Goal: Task Accomplishment & Management: Complete application form

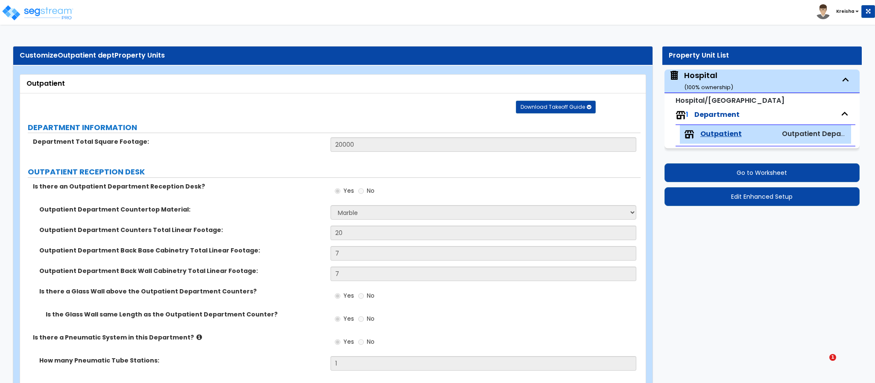
select select "5"
select select "4"
select select "1"
select select "3"
select select "2"
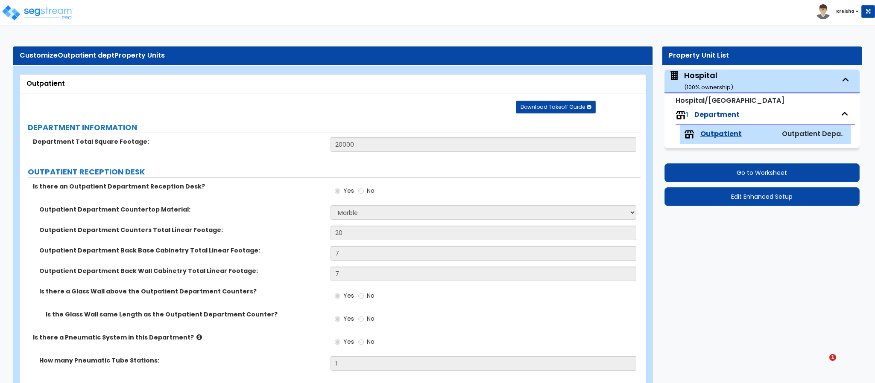
select select "2"
select select "1"
select select "2"
select select "5"
select select "2"
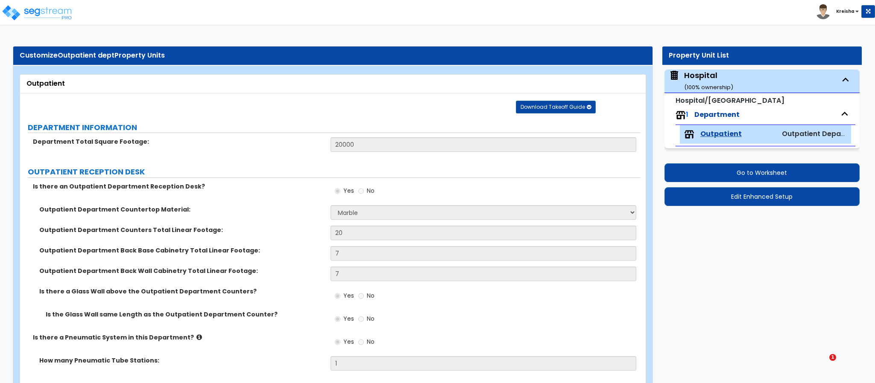
select select "4"
select select "2"
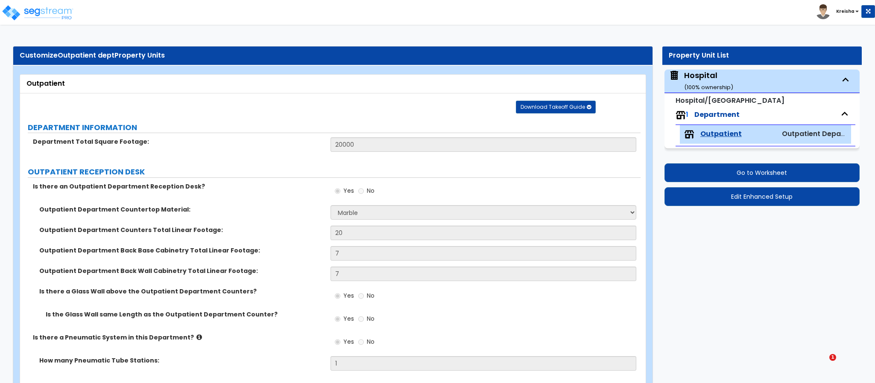
select select "1"
select select "3"
select select "1"
select select "3"
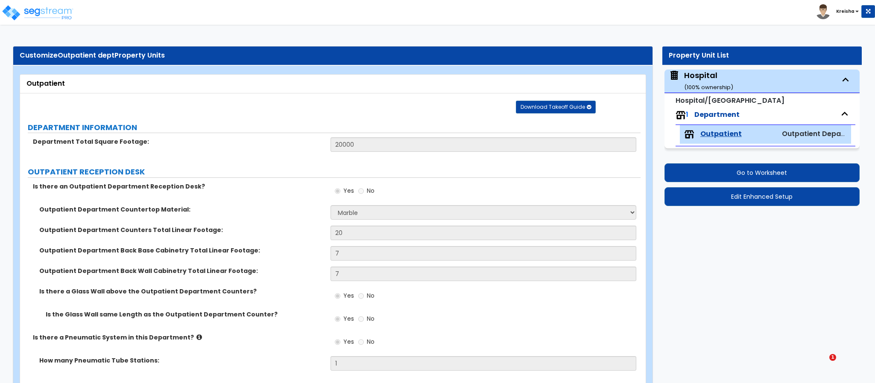
select select "6"
select select "2"
select select "5"
select select "4"
select select "2"
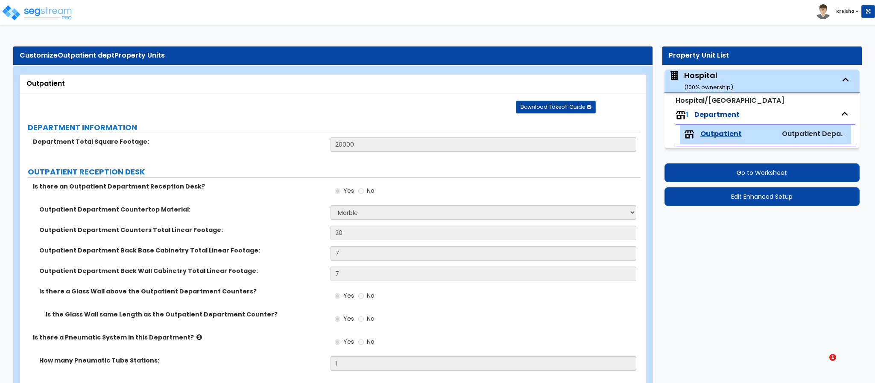
select select "1"
select select "4"
select select "2"
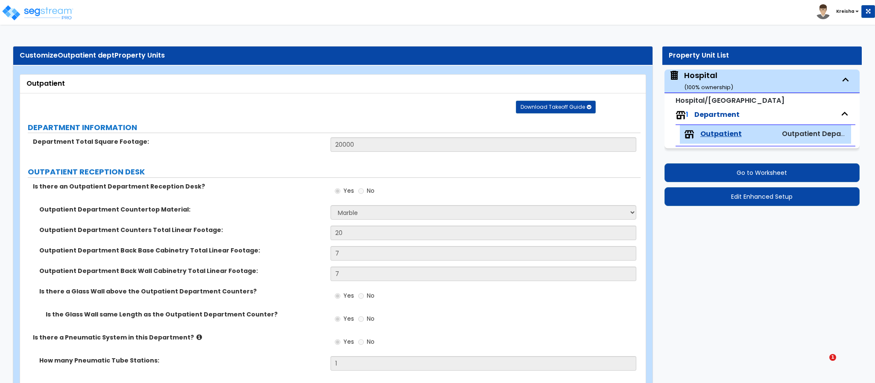
select select "3"
select select "1"
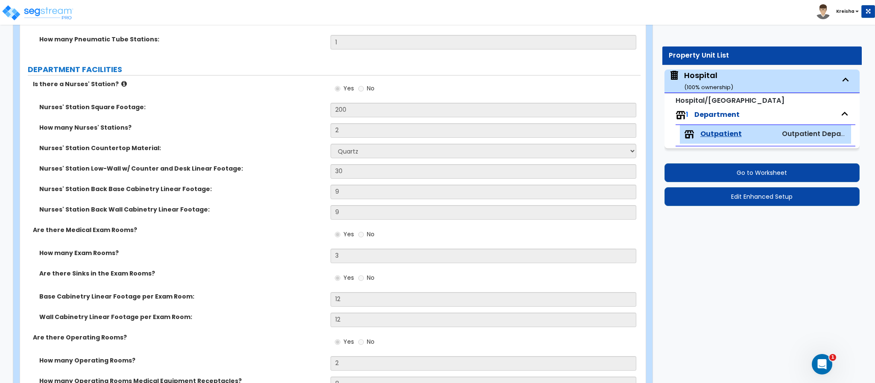
scroll to position [322, 0]
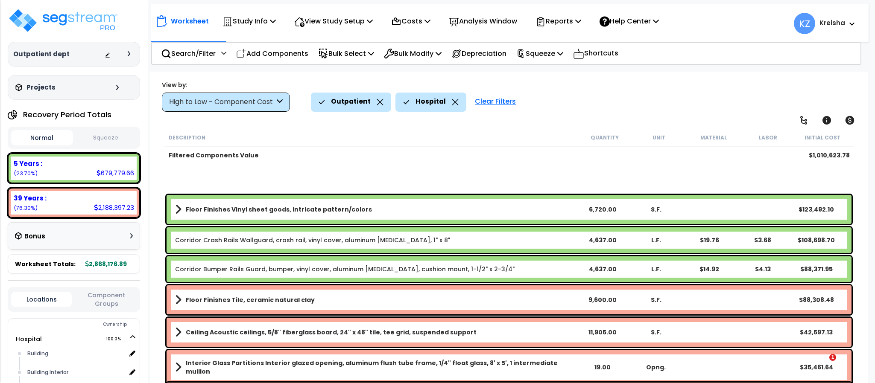
click at [622, 100] on div "Outpatient Hospital Clear Filters" at bounding box center [585, 102] width 548 height 19
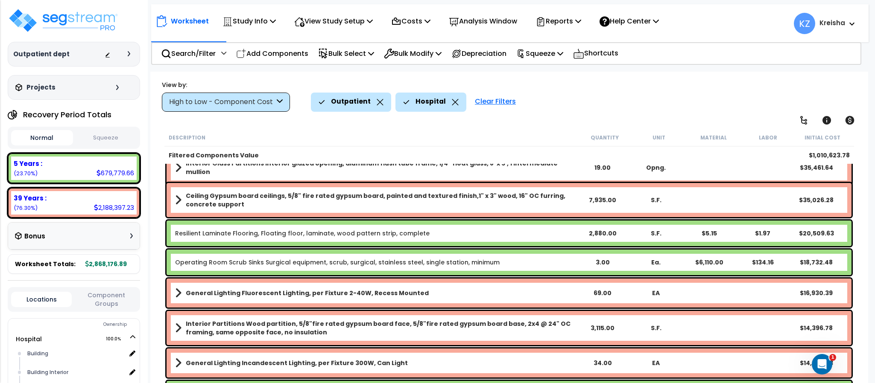
click at [675, 91] on div "View by: High to Low - Component Cost High to Low - Component Cost" at bounding box center [509, 96] width 700 height 32
click at [598, 119] on div "Worksheet Study Info Study Setup Add Property Unit Template study Clone study KZ" at bounding box center [508, 263] width 717 height 383
click at [731, 82] on div "View by: High to Low - Component Cost High to Low - Component Cost" at bounding box center [509, 96] width 700 height 32
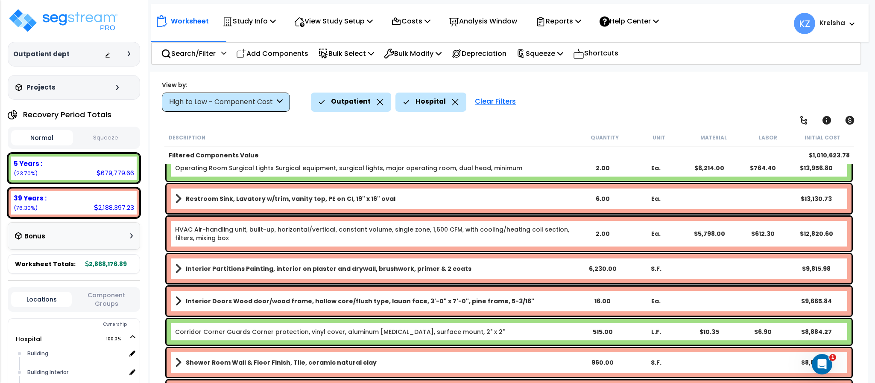
scroll to position [469, 0]
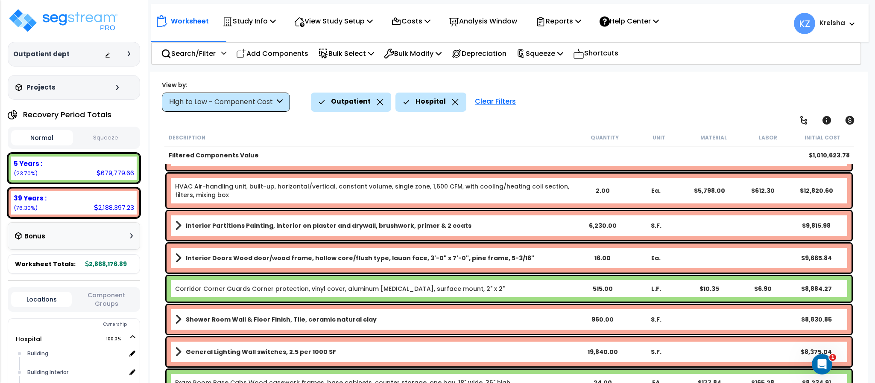
click at [710, 105] on div "Outpatient Hospital Clear Filters" at bounding box center [585, 102] width 548 height 19
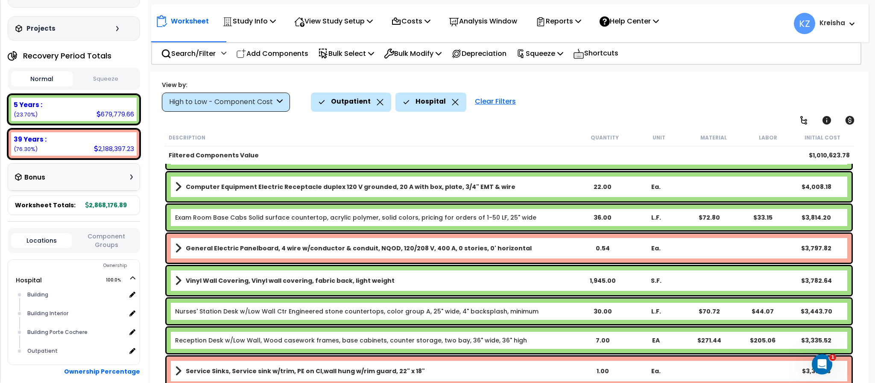
scroll to position [38, 0]
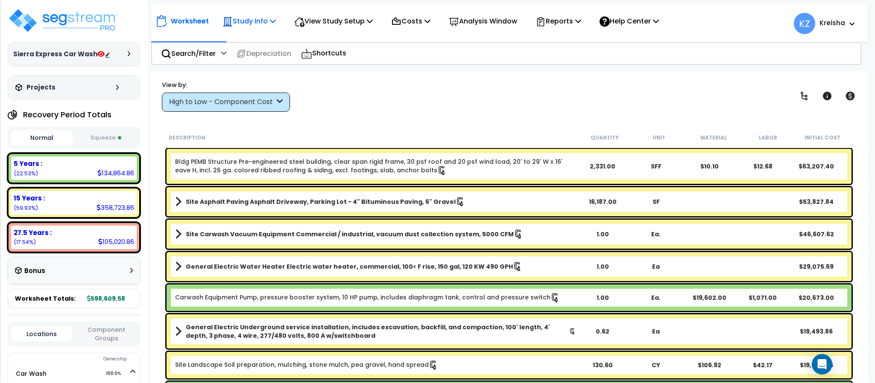
click at [259, 26] on p "Study Info" at bounding box center [248, 21] width 53 height 12
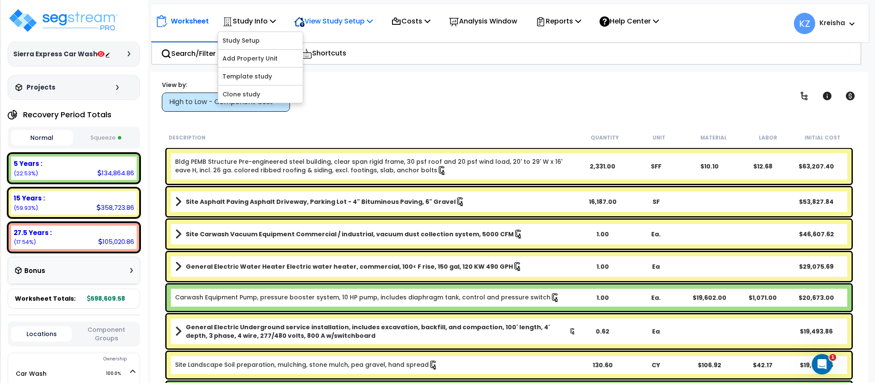
click at [321, 18] on p "View Study Setup" at bounding box center [333, 21] width 79 height 12
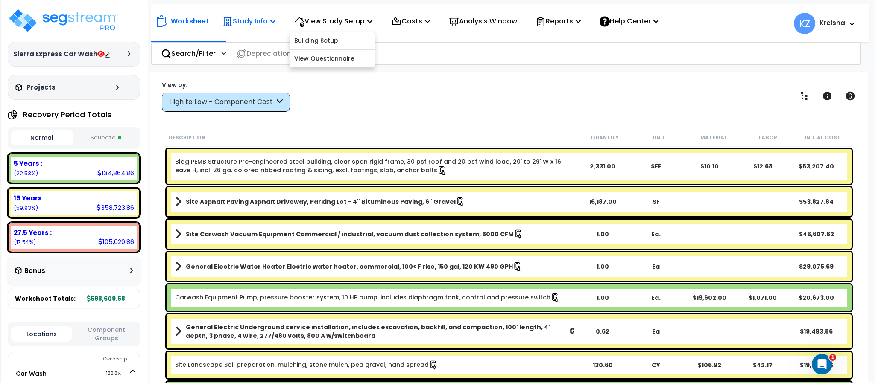
click at [263, 20] on p "Study Info" at bounding box center [248, 21] width 53 height 12
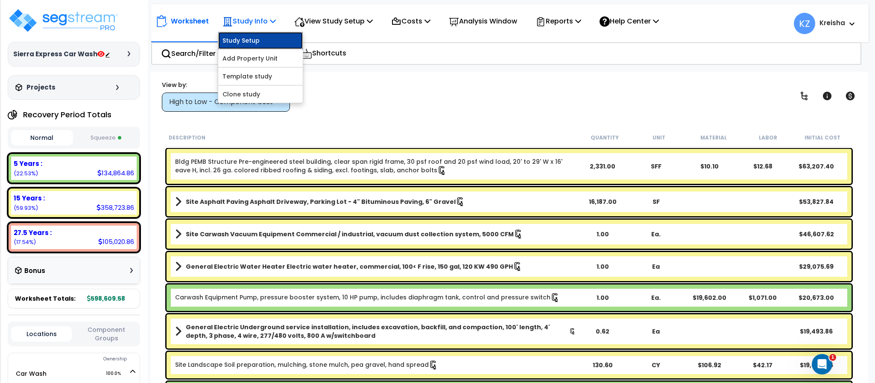
click at [264, 41] on link "Study Setup" at bounding box center [260, 40] width 85 height 17
click at [246, 21] on p "Study Info" at bounding box center [248, 21] width 53 height 12
click at [710, 70] on div "Study Name DB Costs Setup Indirect Costs Direct Costs Costs Setup Rapid Takeoff…" at bounding box center [437, 55] width 875 height 34
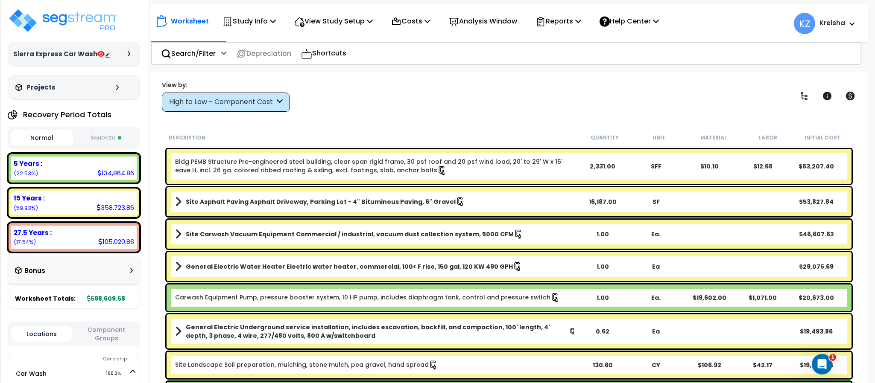
click at [496, 105] on div "View by: High to Low - Component Cost High to Low - Component Cost" at bounding box center [509, 96] width 700 height 32
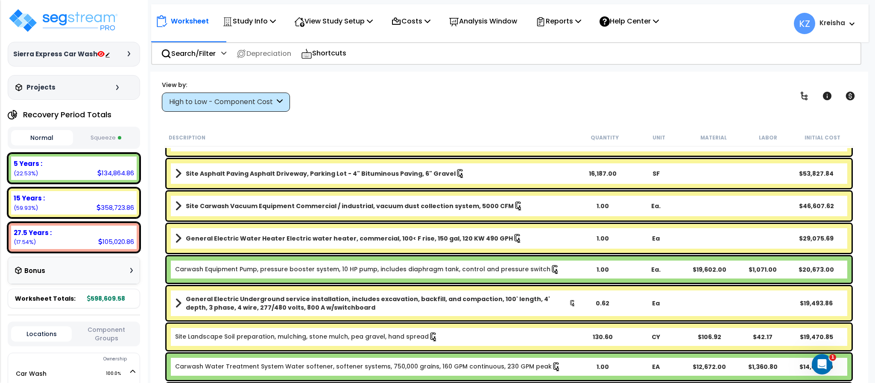
drag, startPoint x: 699, startPoint y: 86, endPoint x: 698, endPoint y: 93, distance: 7.3
click at [699, 92] on div "View by: High to Low - Component Cost High to Low - Component Cost" at bounding box center [509, 96] width 700 height 32
click at [739, 77] on div "Worksheet Study Info Study Setup Add Property Unit Template study Clone study KZ" at bounding box center [508, 263] width 717 height 383
click at [380, 97] on div "View by: High to Low - Component Cost High to Low - Component Cost" at bounding box center [509, 96] width 700 height 32
click at [382, 102] on div "View by: High to Low - Component Cost High to Low - Component Cost" at bounding box center [509, 96] width 700 height 32
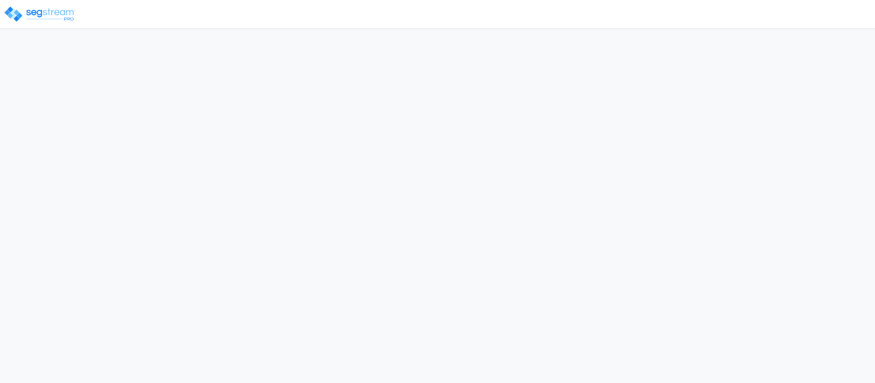
select select "2024"
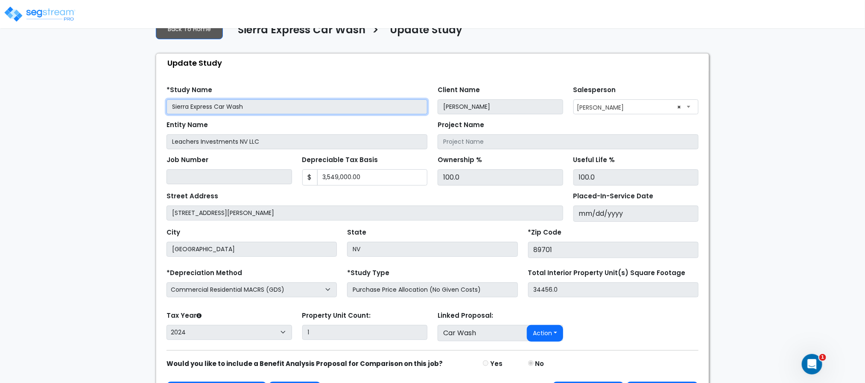
scroll to position [57, 0]
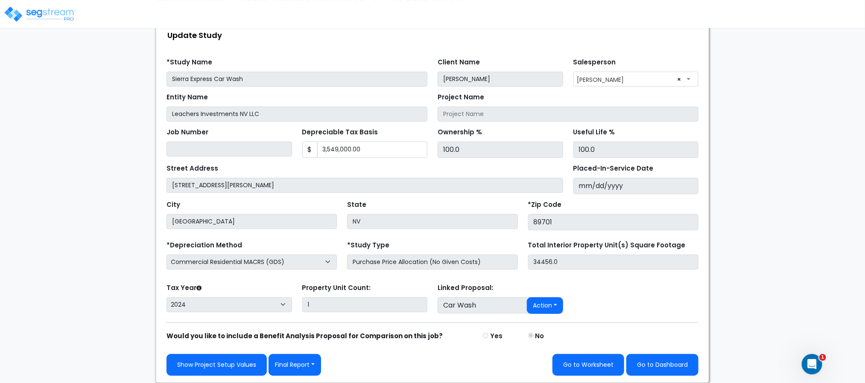
click at [111, 209] on div "We are Building your Study. So please grab a coffee and let us do the heavy lif…" at bounding box center [432, 184] width 865 height 400
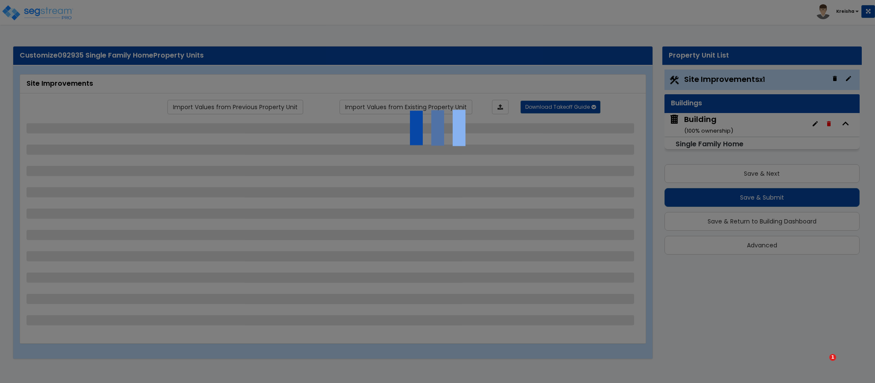
select select "2"
select select "1"
select select "2"
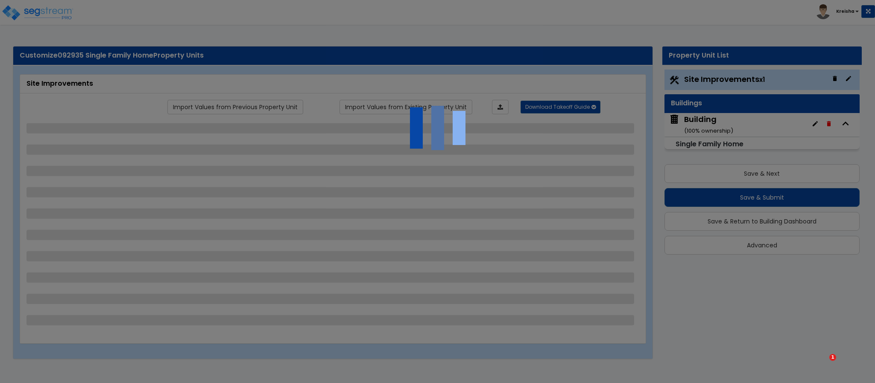
select select "2"
select select "1"
select select "3"
select select "2"
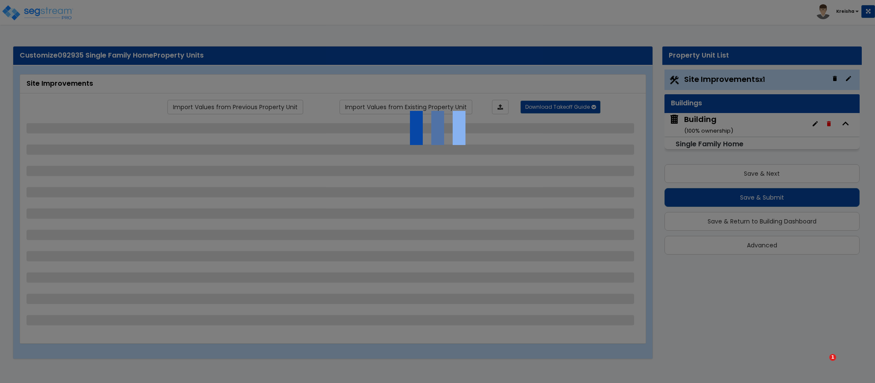
select select "1"
select select "10"
select select "3"
select select "1"
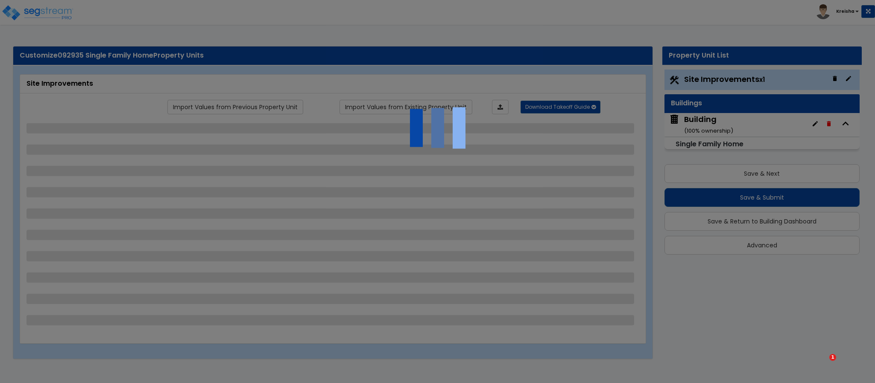
select select "1"
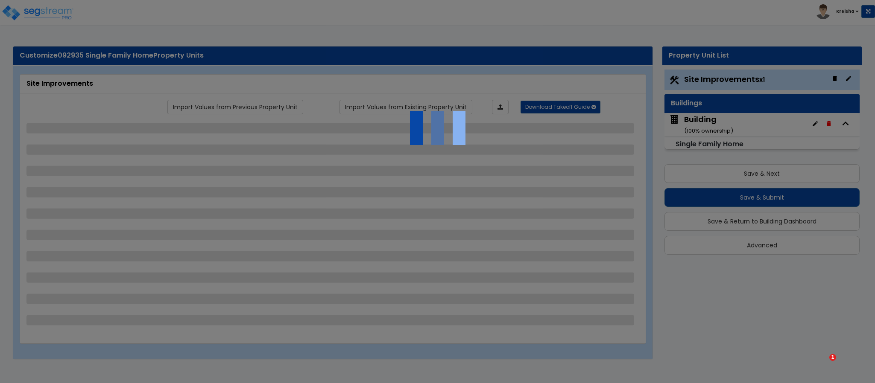
select select "6"
select select "1"
select select "2"
select select "1"
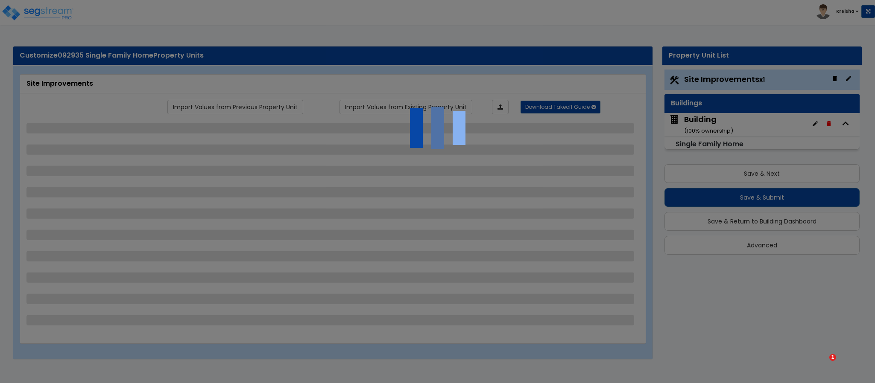
select select "3"
select select "1"
